Goal: Information Seeking & Learning: Learn about a topic

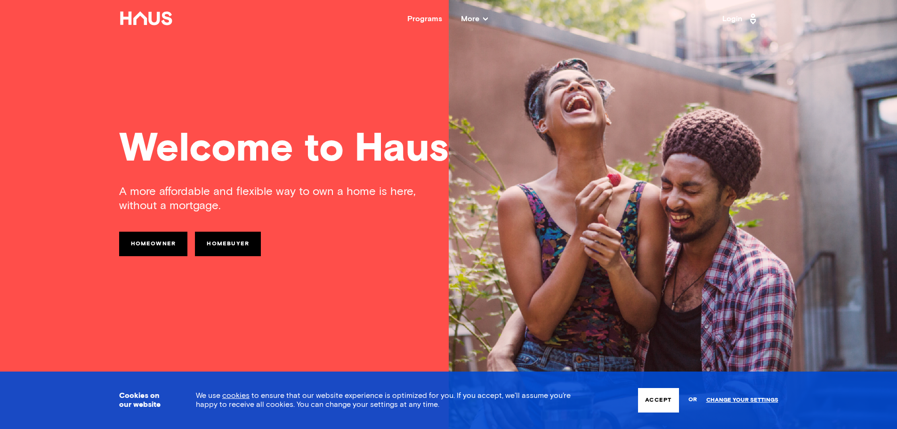
click at [478, 19] on span "More" at bounding box center [474, 19] width 27 height 8
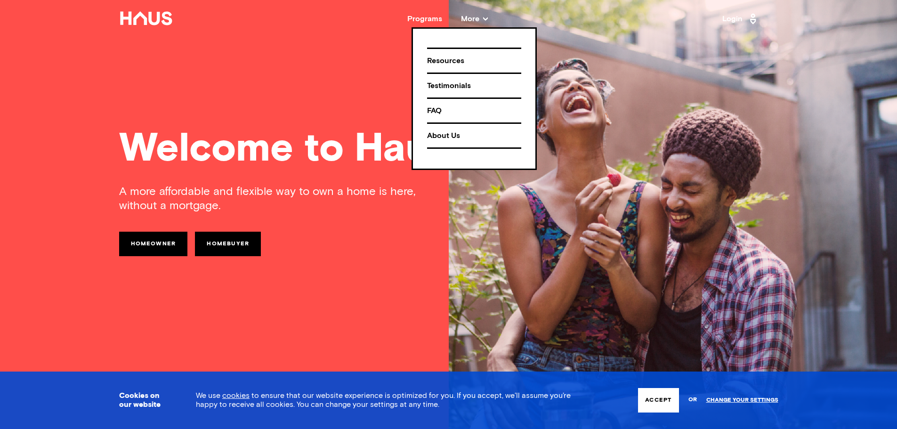
click at [428, 19] on div "Programs" at bounding box center [424, 19] width 35 height 8
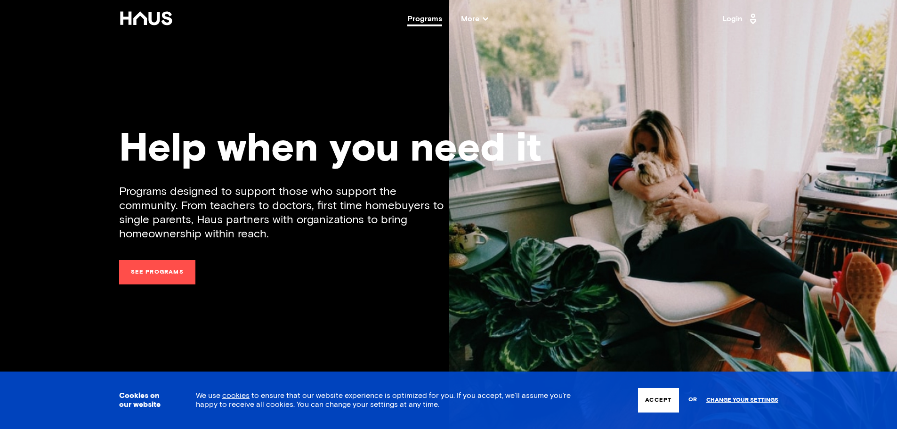
click at [170, 276] on link "See programs" at bounding box center [157, 272] width 76 height 24
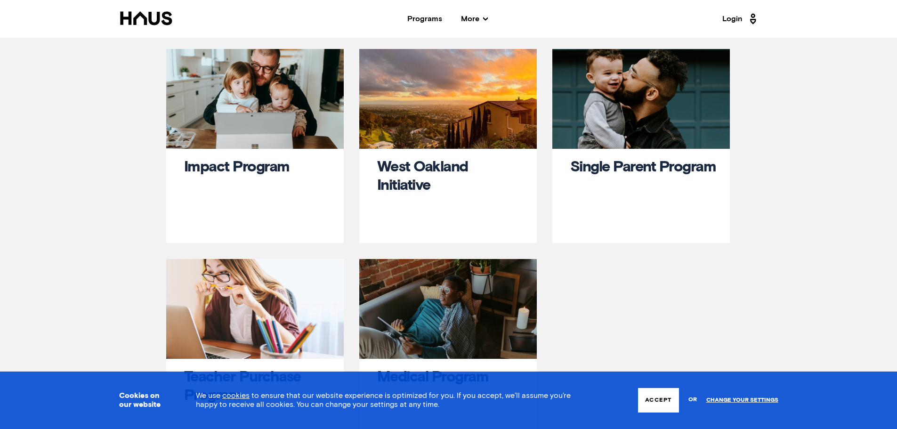
click at [261, 165] on link "Impact Program" at bounding box center [236, 167] width 105 height 15
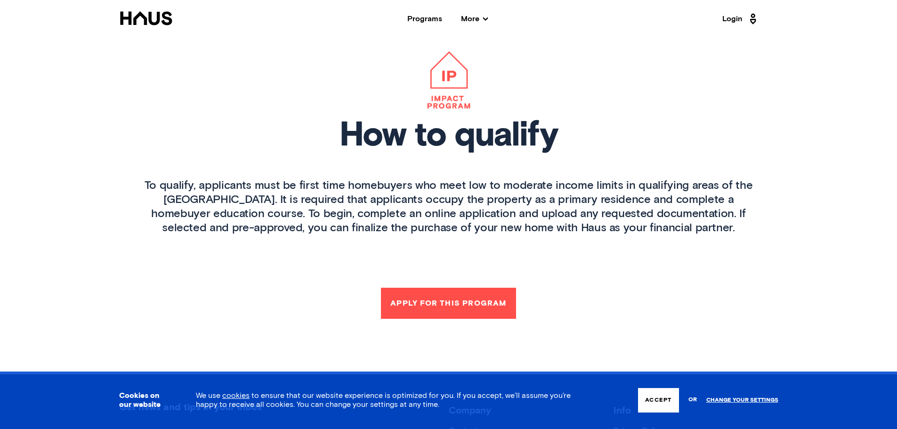
scroll to position [1083, 0]
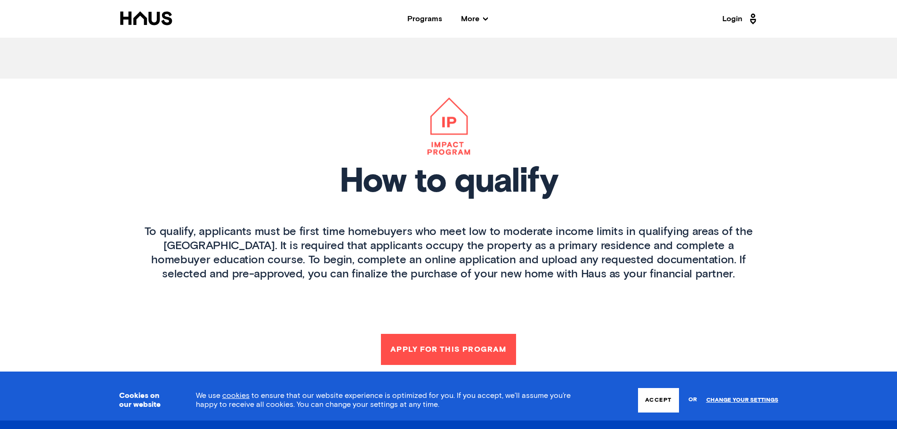
click at [147, 23] on icon at bounding box center [146, 18] width 54 height 14
